Goal: Obtain resource: Download file/media

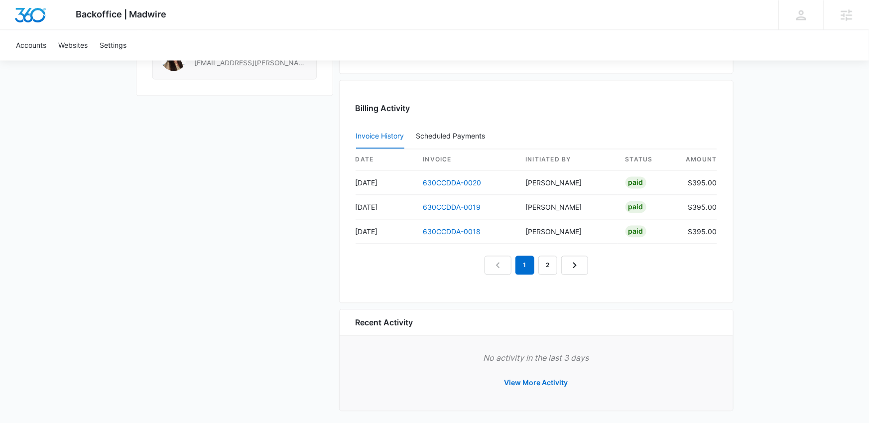
scroll to position [968, 0]
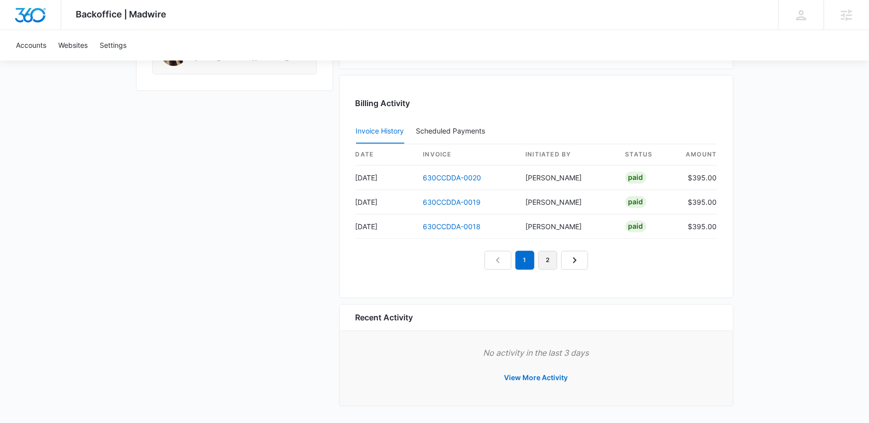
click at [548, 257] on link "2" at bounding box center [548, 260] width 19 height 19
click at [556, 257] on link "3" at bounding box center [559, 260] width 19 height 19
click at [440, 225] on link "630CCDDA-0012" at bounding box center [451, 226] width 57 height 8
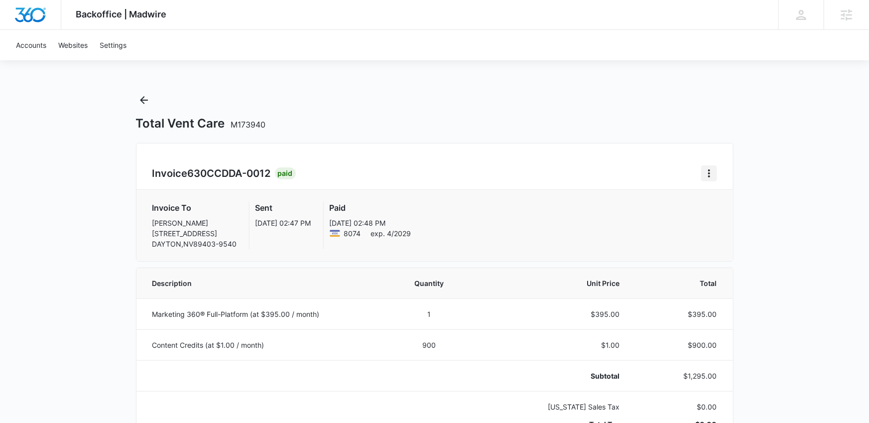
click at [714, 171] on icon "Home" at bounding box center [709, 173] width 12 height 12
click at [716, 197] on link "Download Invoice" at bounding box center [743, 201] width 58 height 8
click at [148, 100] on icon "Back" at bounding box center [144, 100] width 12 height 12
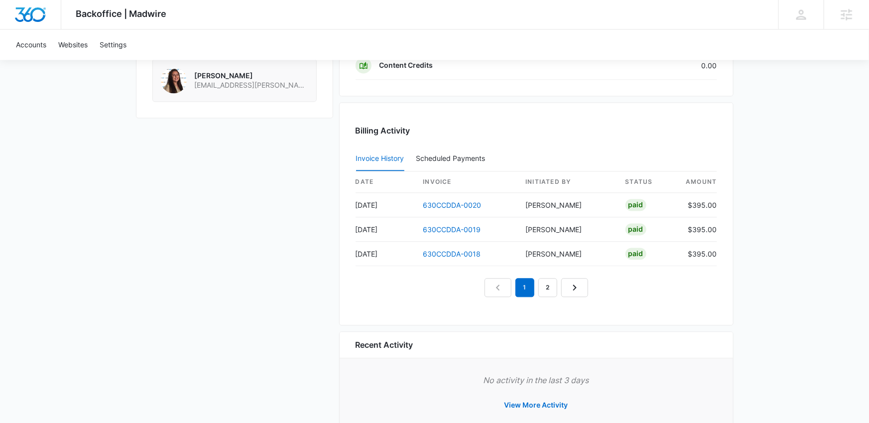
scroll to position [968, 0]
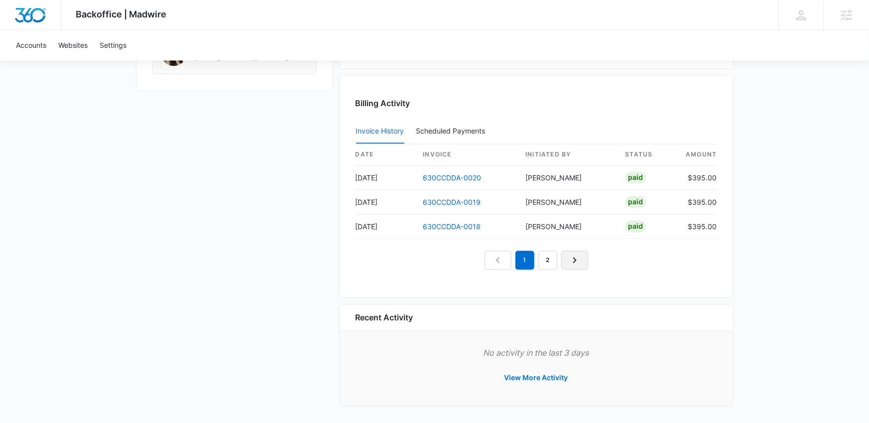
click at [575, 256] on icon "Next Page" at bounding box center [575, 260] width 12 height 12
click at [581, 256] on icon "Next Page" at bounding box center [586, 260] width 12 height 12
click at [581, 256] on nav "1 2 3 4" at bounding box center [536, 260] width 149 height 19
click at [592, 256] on icon "Next Page" at bounding box center [598, 260] width 12 height 12
click at [602, 259] on link "Next Page" at bounding box center [609, 260] width 27 height 19
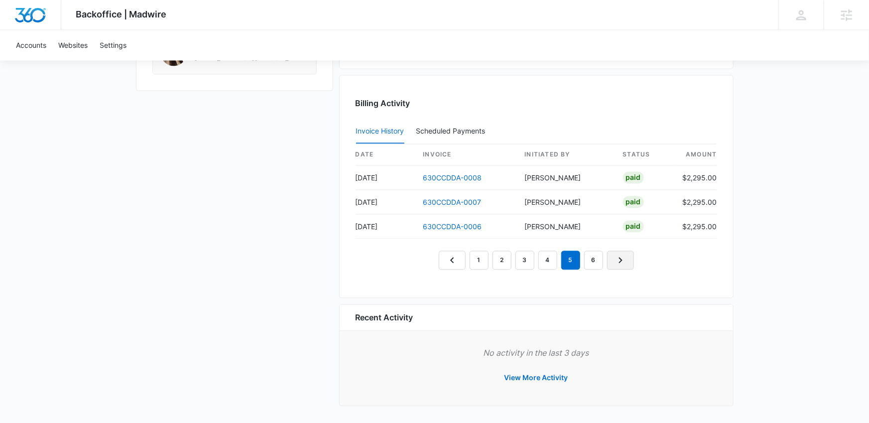
click at [610, 260] on link "Next Page" at bounding box center [620, 260] width 27 height 19
click at [620, 260] on link "Next Page" at bounding box center [632, 260] width 27 height 19
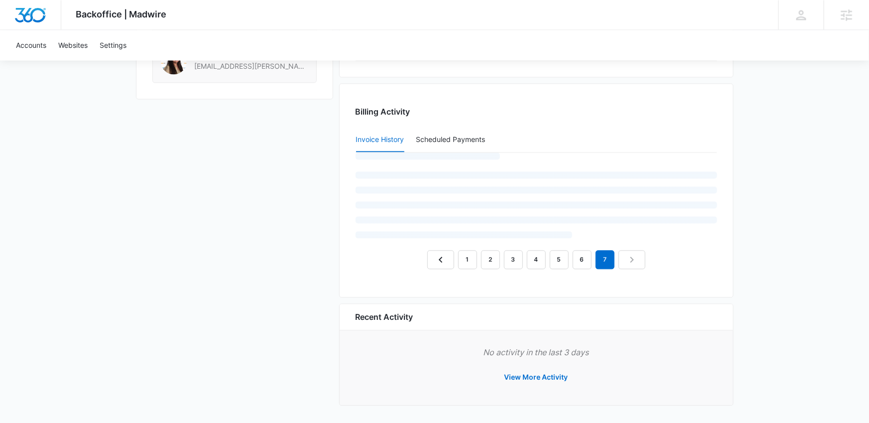
scroll to position [944, 0]
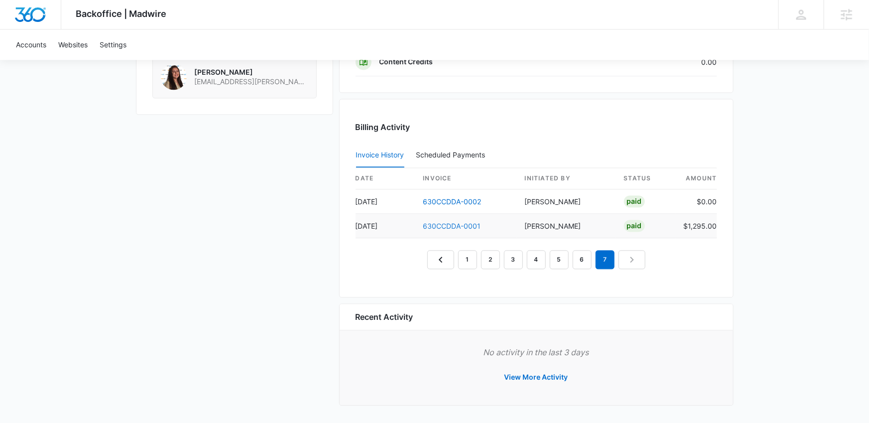
click at [452, 224] on link "630CCDDA-0001" at bounding box center [452, 226] width 58 height 8
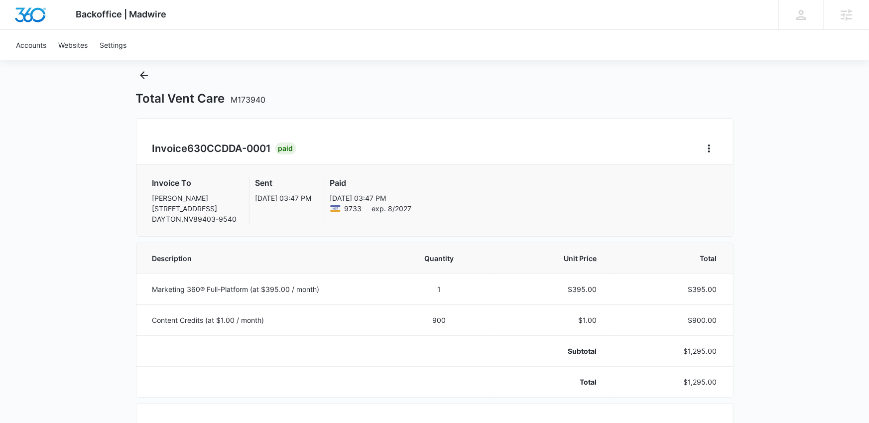
scroll to position [62, 0]
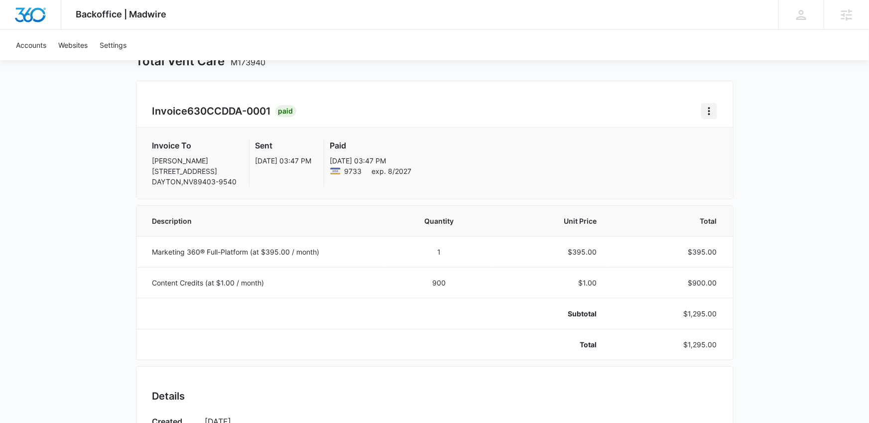
click at [704, 111] on icon "Home" at bounding box center [709, 111] width 12 height 12
click at [717, 136] on link "Download Invoice" at bounding box center [743, 139] width 58 height 8
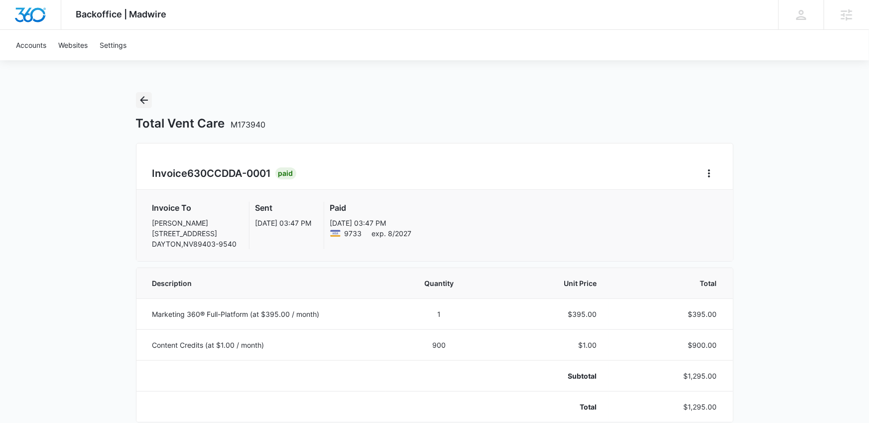
click at [138, 101] on icon "Back" at bounding box center [144, 100] width 12 height 12
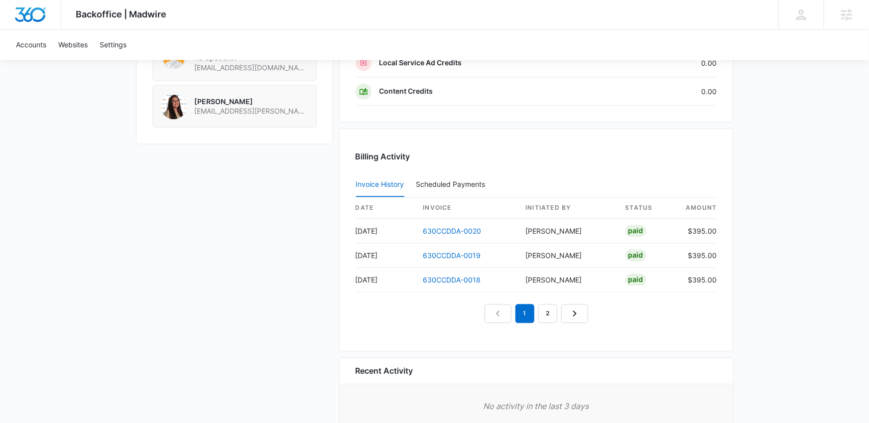
scroll to position [968, 0]
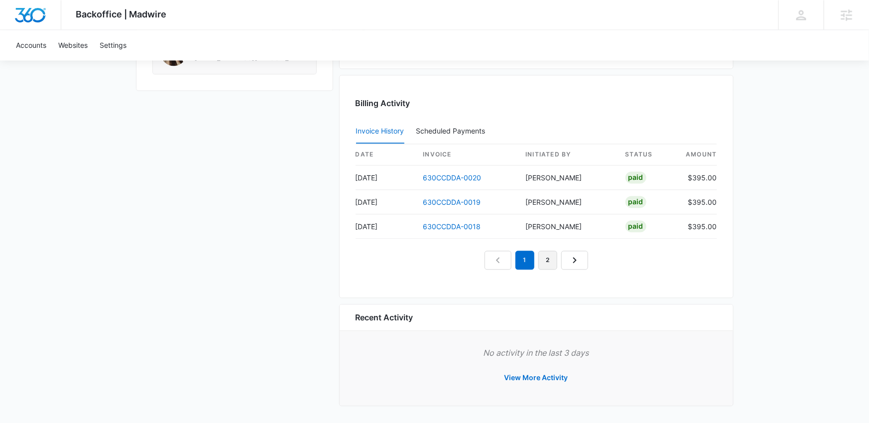
click at [553, 261] on link "2" at bounding box center [548, 260] width 19 height 19
click at [579, 261] on link "Next Page" at bounding box center [586, 260] width 27 height 19
click at [579, 261] on link "4" at bounding box center [570, 260] width 19 height 19
click at [579, 261] on link "5" at bounding box center [582, 260] width 19 height 19
click at [589, 261] on link "6" at bounding box center [593, 260] width 19 height 19
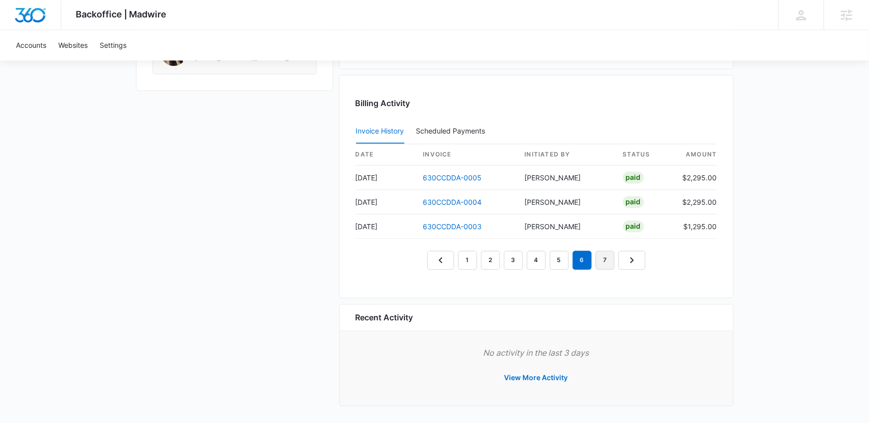
click at [601, 259] on link "7" at bounding box center [605, 260] width 19 height 19
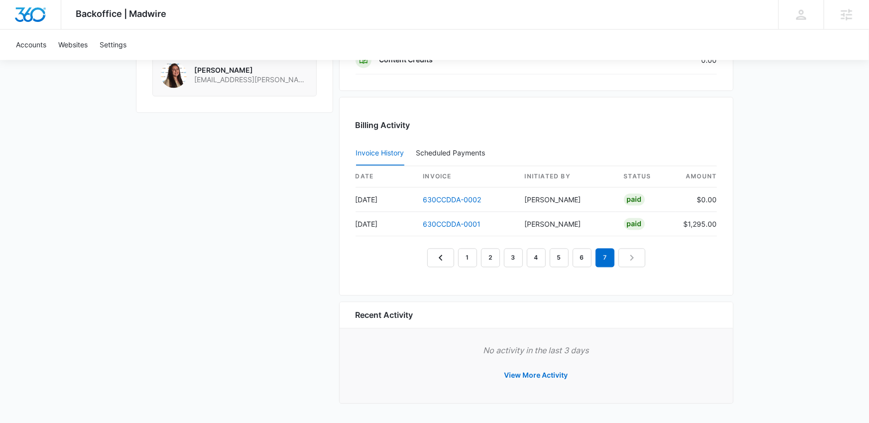
scroll to position [944, 0]
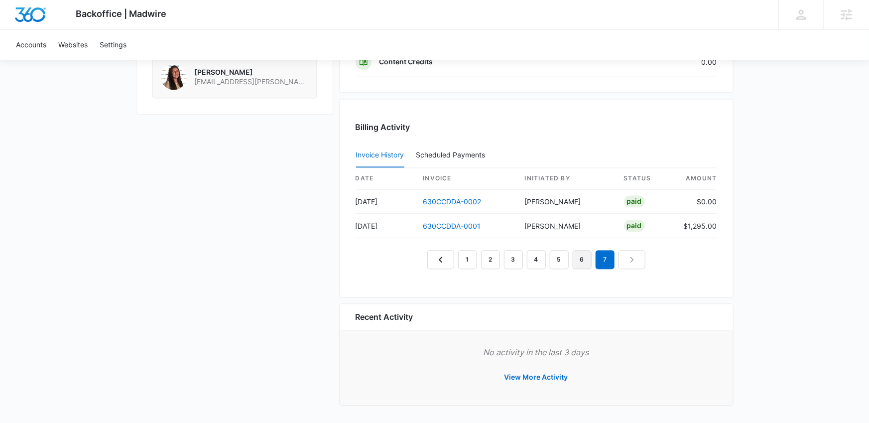
click at [584, 259] on link "6" at bounding box center [582, 260] width 19 height 19
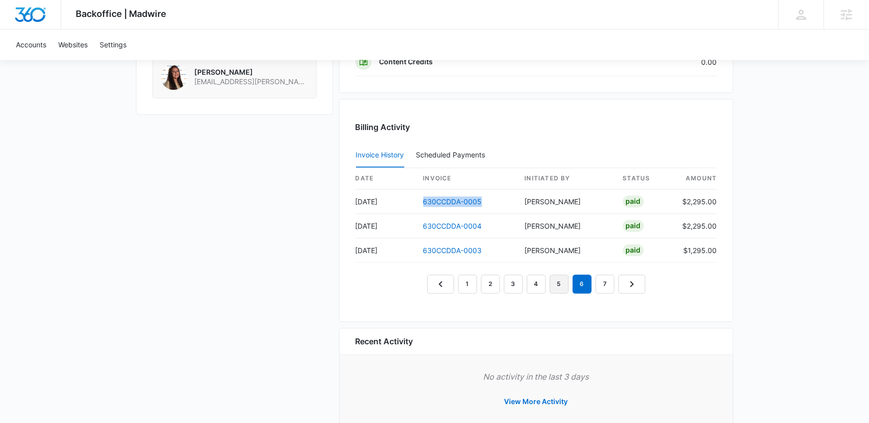
click at [558, 282] on link "5" at bounding box center [559, 284] width 19 height 19
click at [535, 287] on link "4" at bounding box center [536, 284] width 19 height 19
drag, startPoint x: 454, startPoint y: 202, endPoint x: 135, endPoint y: 2, distance: 376.5
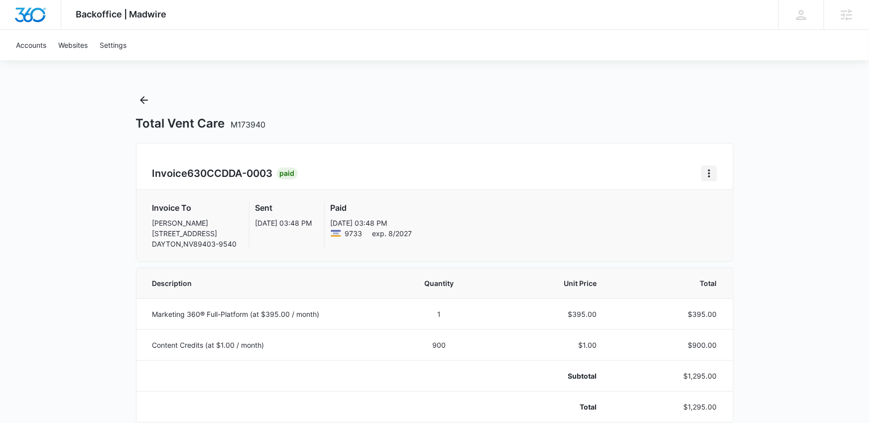
click at [708, 175] on icon "Home" at bounding box center [709, 173] width 12 height 12
click at [715, 197] on link "Download Invoice" at bounding box center [743, 201] width 58 height 8
click at [704, 171] on icon "Home" at bounding box center [709, 173] width 12 height 12
click at [720, 204] on link "Download Invoice" at bounding box center [743, 201] width 58 height 8
click at [707, 173] on icon "Home" at bounding box center [709, 173] width 12 height 12
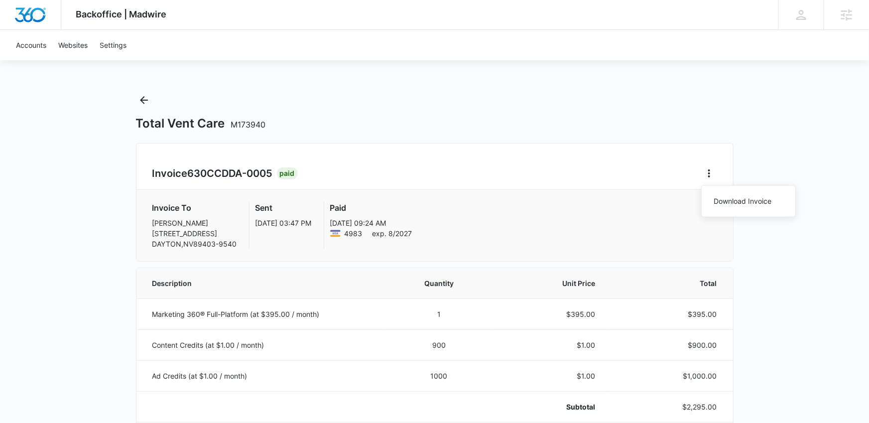
click at [715, 192] on div "Download Invoice" at bounding box center [748, 201] width 95 height 32
click at [712, 173] on icon "Home" at bounding box center [709, 173] width 12 height 12
click at [724, 197] on link "Download Invoice" at bounding box center [743, 201] width 58 height 8
click at [704, 170] on icon "Home" at bounding box center [709, 173] width 12 height 12
click at [715, 197] on link "Download Invoice" at bounding box center [743, 201] width 58 height 8
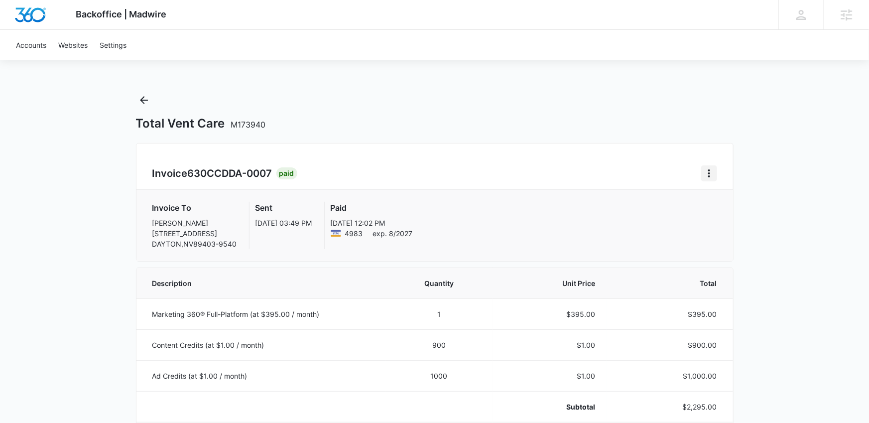
click at [710, 172] on icon "Home" at bounding box center [709, 173] width 12 height 12
click at [717, 197] on link "Download Invoice" at bounding box center [743, 201] width 58 height 8
click at [706, 176] on icon "Home" at bounding box center [709, 173] width 12 height 12
click at [717, 205] on link "Download Invoice" at bounding box center [743, 201] width 58 height 8
click at [714, 175] on icon "Home" at bounding box center [709, 173] width 12 height 12
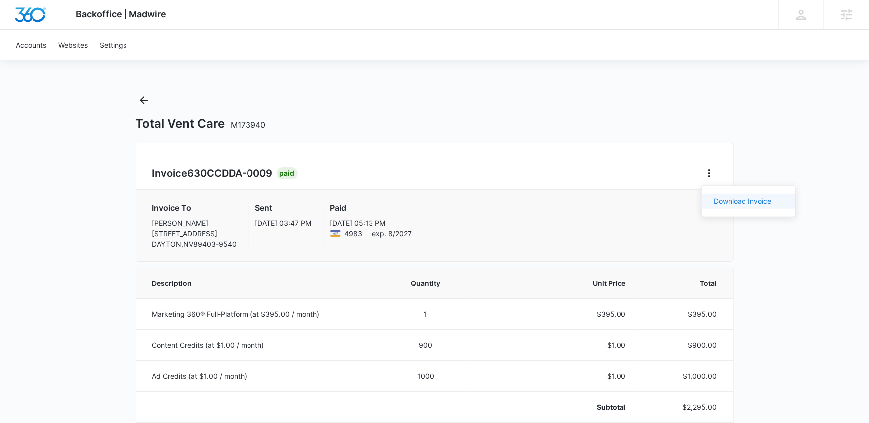
click at [722, 200] on link "Download Invoice" at bounding box center [743, 201] width 58 height 8
click at [709, 169] on icon "Home" at bounding box center [709, 173] width 2 height 8
click at [723, 200] on link "Download Invoice" at bounding box center [743, 201] width 58 height 8
click at [711, 171] on icon "Home" at bounding box center [709, 173] width 12 height 12
click at [714, 202] on link "Download Invoice" at bounding box center [743, 201] width 58 height 8
